Goal: Task Accomplishment & Management: Use online tool/utility

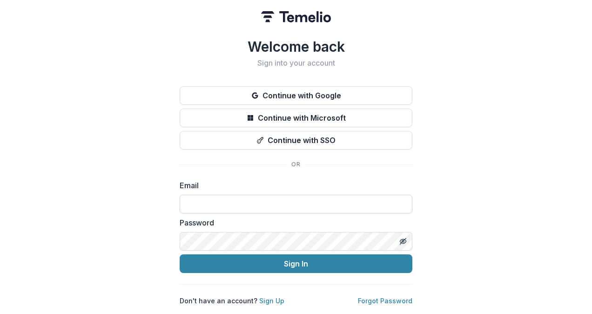
click at [288, 195] on input at bounding box center [296, 204] width 233 height 19
click at [282, 199] on input at bounding box center [296, 204] width 233 height 19
type input "**********"
click at [180, 254] on button "Sign In" at bounding box center [296, 263] width 233 height 19
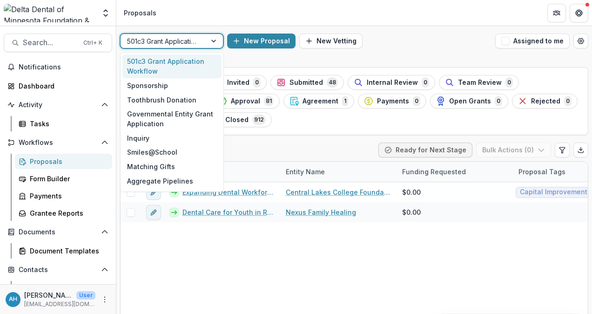
click at [187, 42] on div at bounding box center [163, 41] width 73 height 12
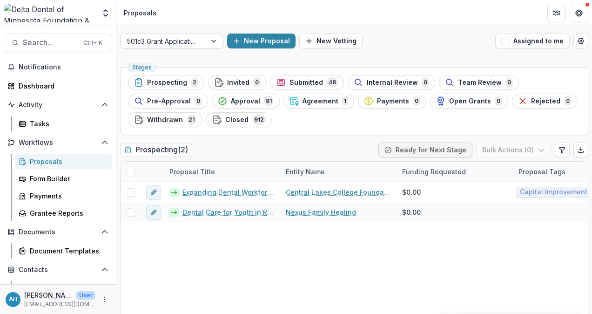
click at [164, 39] on div at bounding box center [163, 41] width 73 height 12
click at [197, 42] on div at bounding box center [163, 41] width 73 height 12
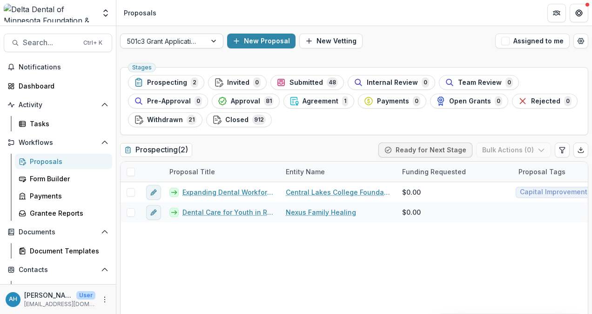
click at [180, 39] on div at bounding box center [163, 41] width 73 height 12
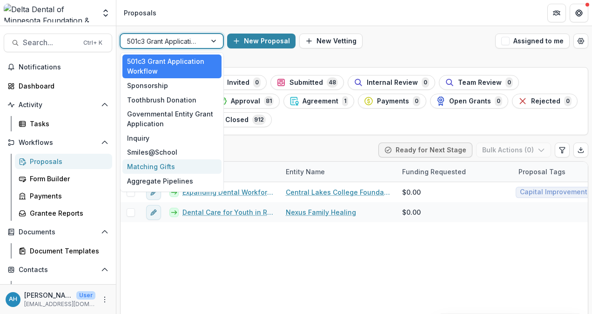
click at [148, 170] on div "Matching Gifts" at bounding box center [171, 166] width 99 height 14
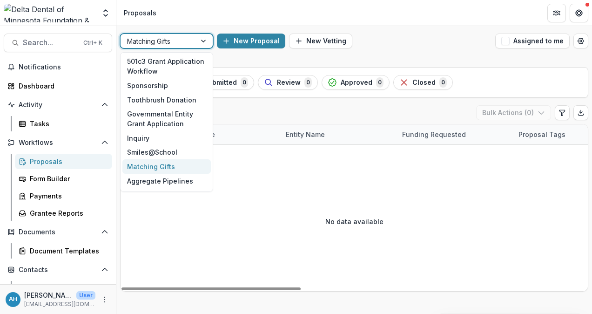
click at [168, 41] on div at bounding box center [158, 41] width 62 height 12
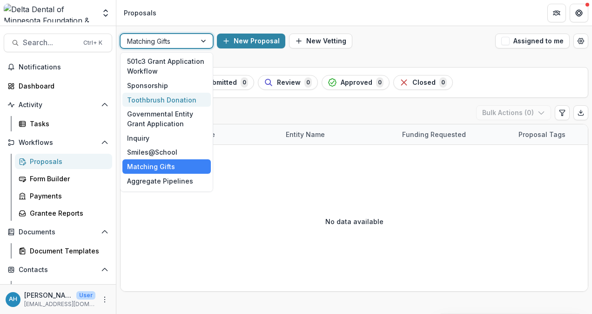
click at [158, 100] on div "Toothbrush Donation" at bounding box center [166, 100] width 88 height 14
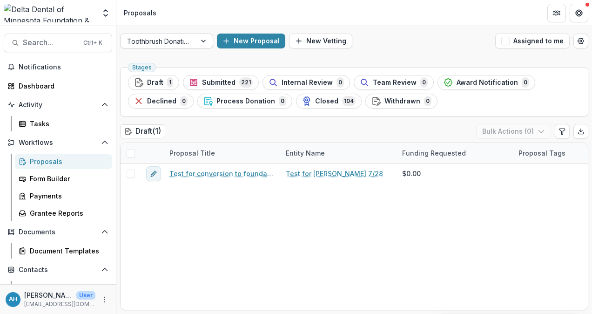
click at [172, 44] on div at bounding box center [158, 41] width 62 height 12
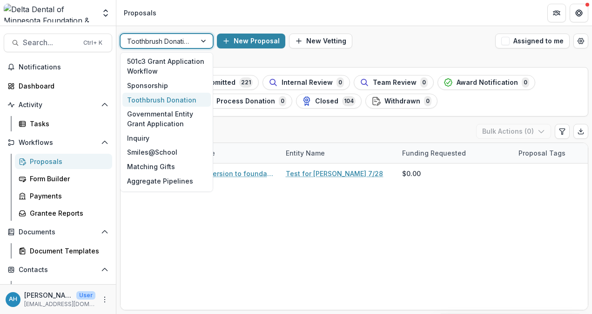
click at [172, 44] on div at bounding box center [158, 41] width 62 height 12
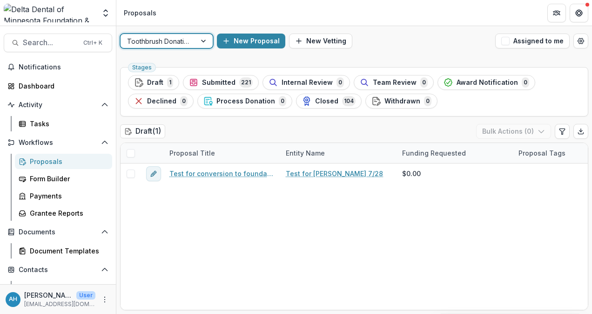
click at [172, 44] on div at bounding box center [158, 41] width 62 height 12
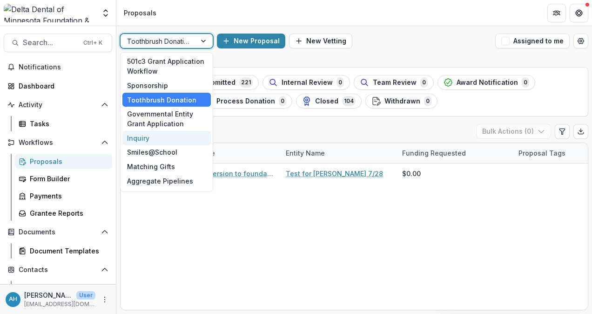
click at [241, 127] on div "Draft ( 1 ) Bulk Actions ( 0 )" at bounding box center [354, 133] width 468 height 19
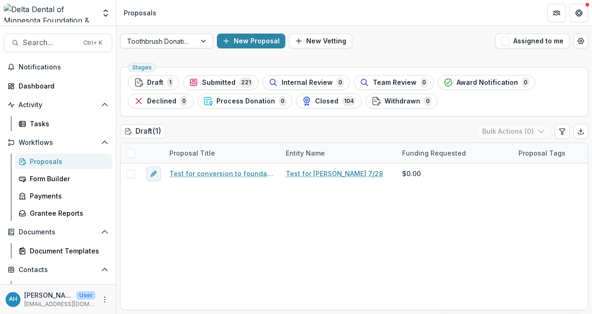
click at [192, 43] on div "Toothbrush Donation" at bounding box center [158, 41] width 75 height 14
click at [191, 44] on div "Toothbrush Donation" at bounding box center [158, 41] width 75 height 14
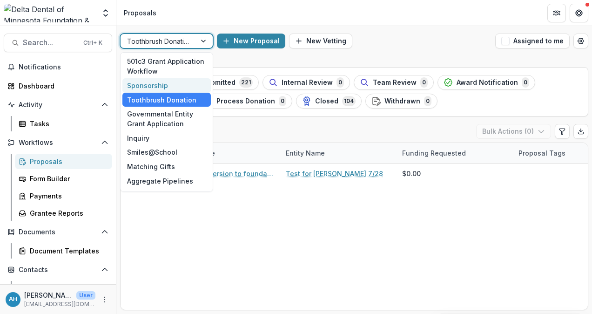
click at [431, 41] on div "New Proposal New Vetting" at bounding box center [354, 41] width 275 height 15
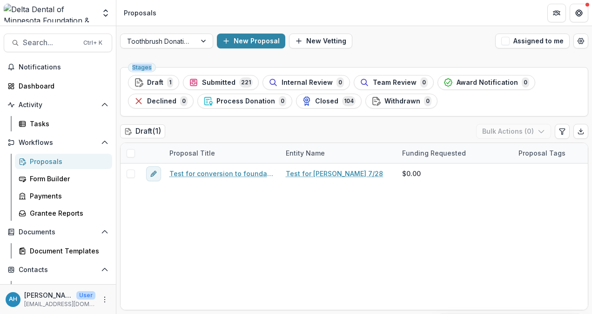
click at [431, 41] on div "New Proposal New Vetting" at bounding box center [354, 41] width 275 height 15
drag, startPoint x: 431, startPoint y: 41, endPoint x: 406, endPoint y: 45, distance: 25.4
click at [406, 45] on div "New Proposal New Vetting" at bounding box center [354, 41] width 275 height 15
